Goal: Register for event/course

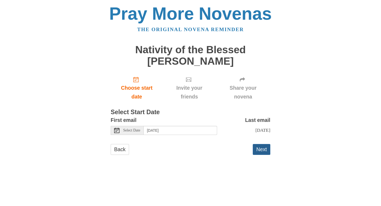
click at [256, 151] on button "Next" at bounding box center [262, 149] width 18 height 11
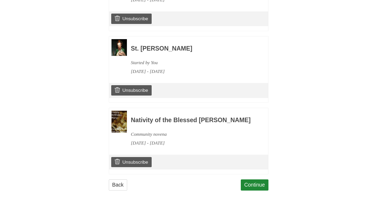
scroll to position [330, 0]
click at [251, 189] on link "Continue" at bounding box center [255, 184] width 28 height 11
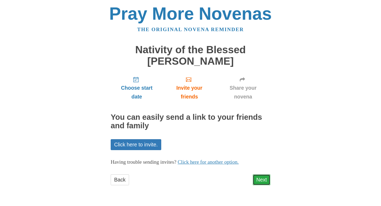
click at [261, 177] on link "Next" at bounding box center [262, 179] width 18 height 11
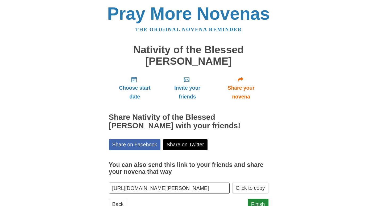
scroll to position [19, 0]
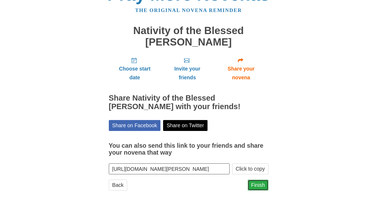
click at [260, 188] on link "Finish" at bounding box center [258, 184] width 21 height 11
